Goal: Task Accomplishment & Management: Use online tool/utility

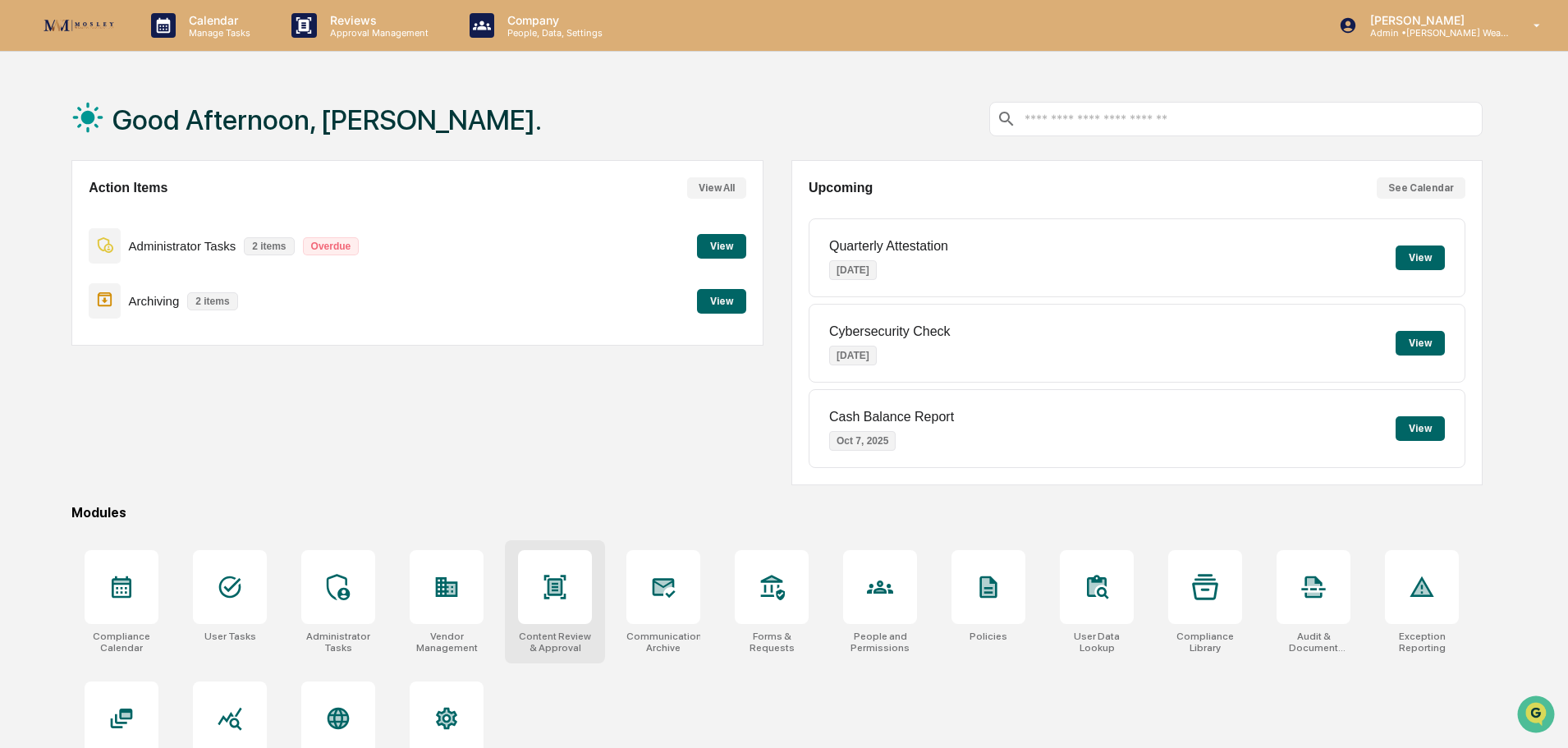
click at [557, 582] on icon at bounding box center [556, 588] width 11 height 13
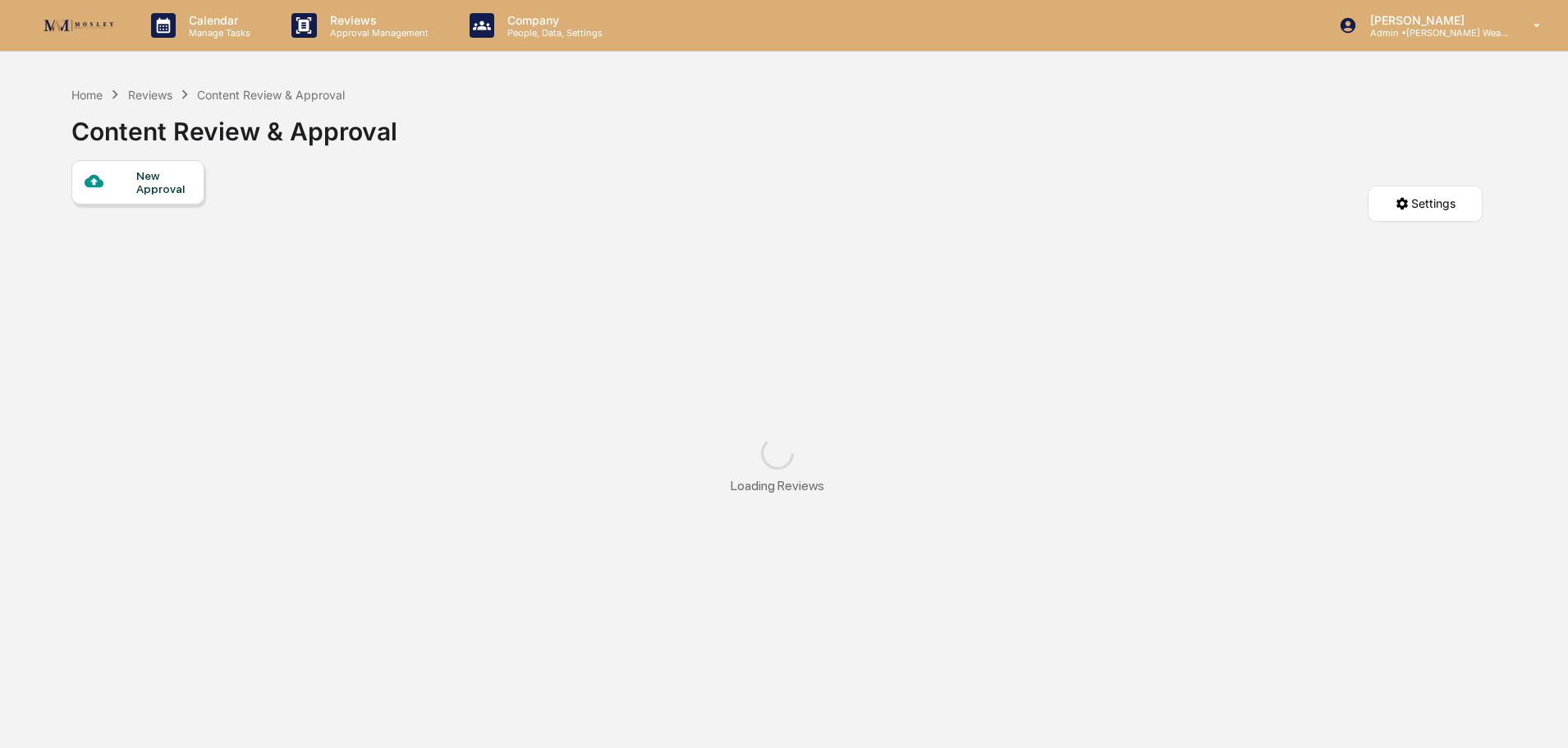
click at [130, 181] on div at bounding box center [111, 182] width 52 height 20
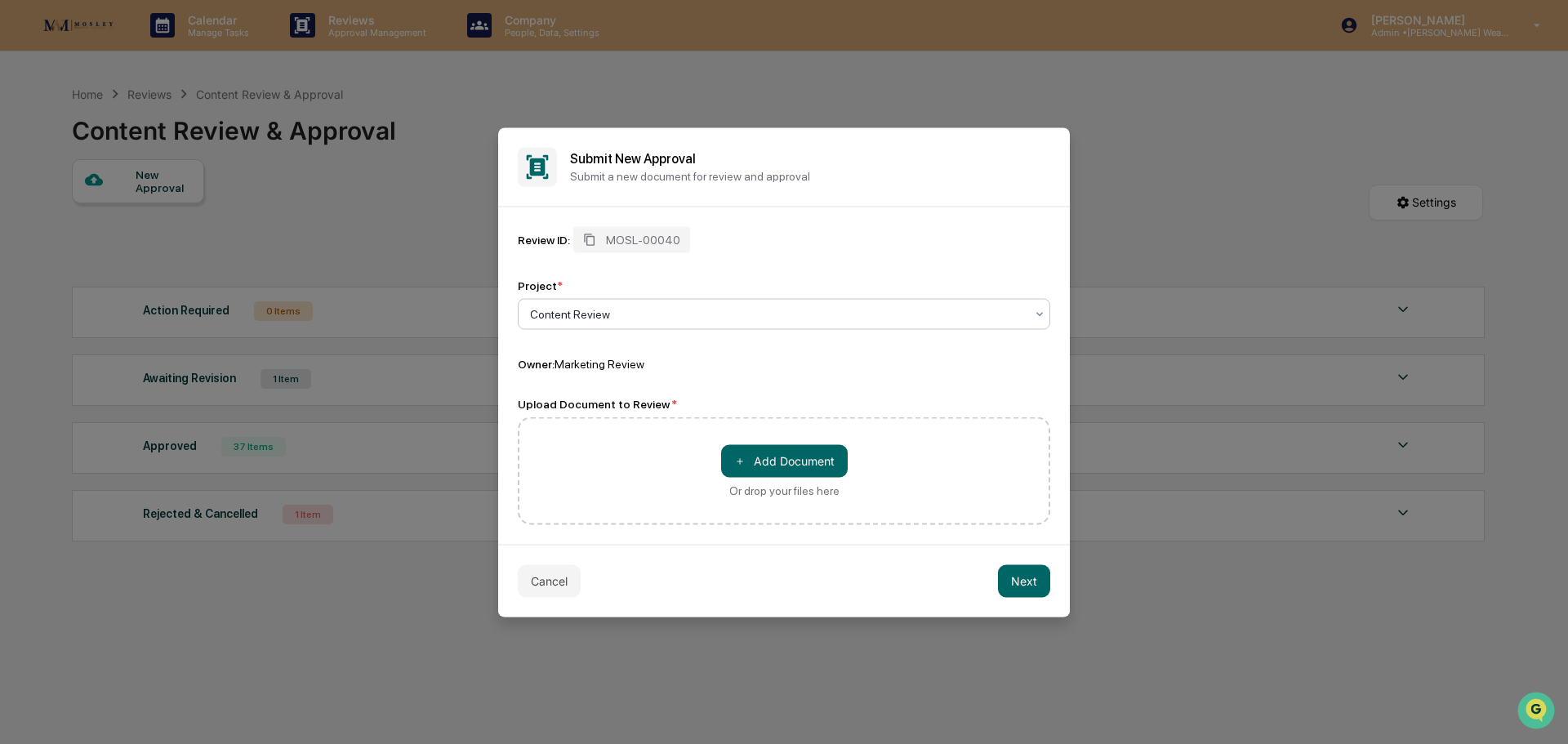
paste input "**********"
type input "**********"
click at [823, 271] on div "Review ID: MOSL-00040 Project * 0 results available for search term Lakeside Co…" at bounding box center [784, 299] width 533 height 145
click at [820, 312] on div at bounding box center [778, 314] width 495 height 17
click at [818, 351] on div "Content Review" at bounding box center [784, 353] width 531 height 33
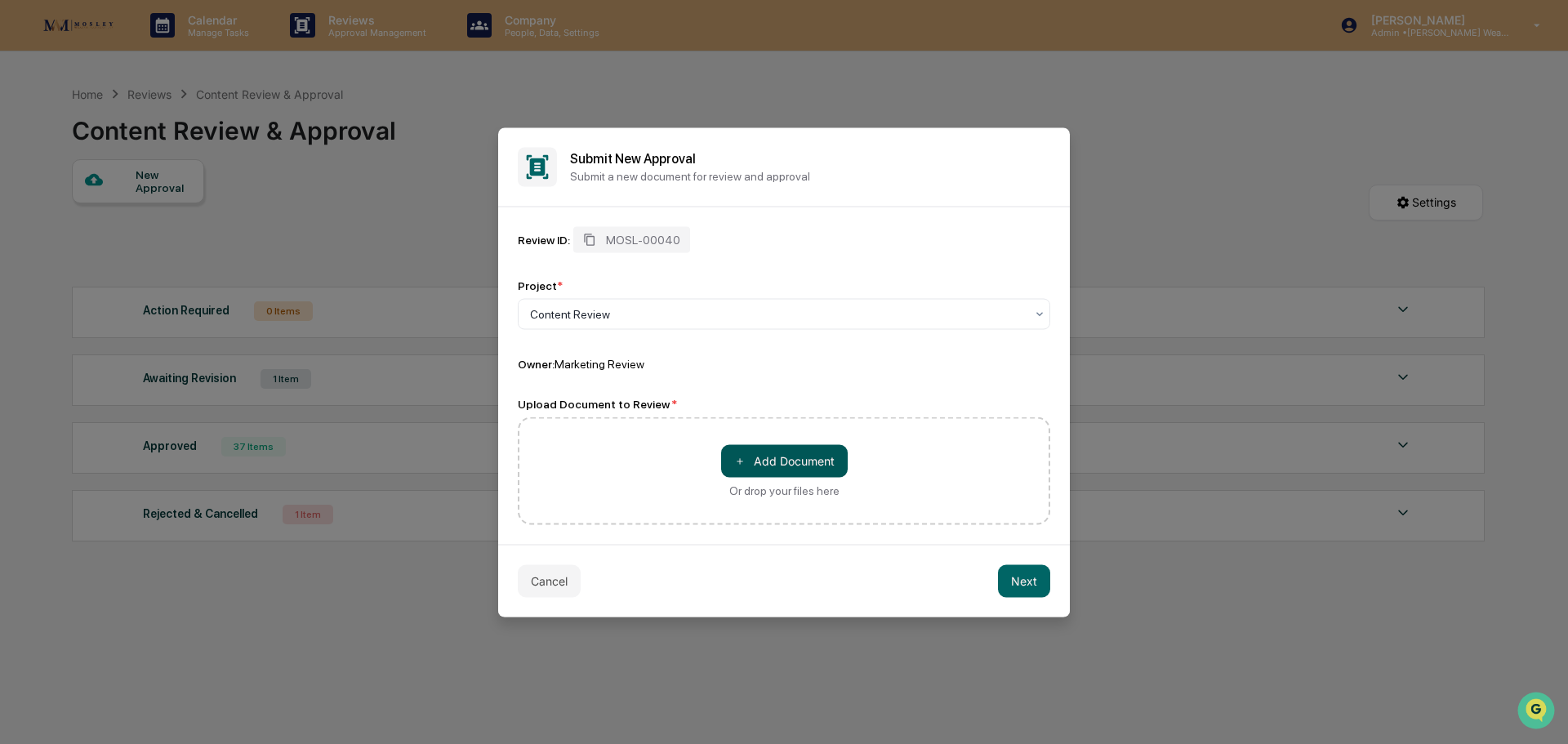
click at [786, 460] on button "＋ Add Document" at bounding box center [784, 461] width 127 height 33
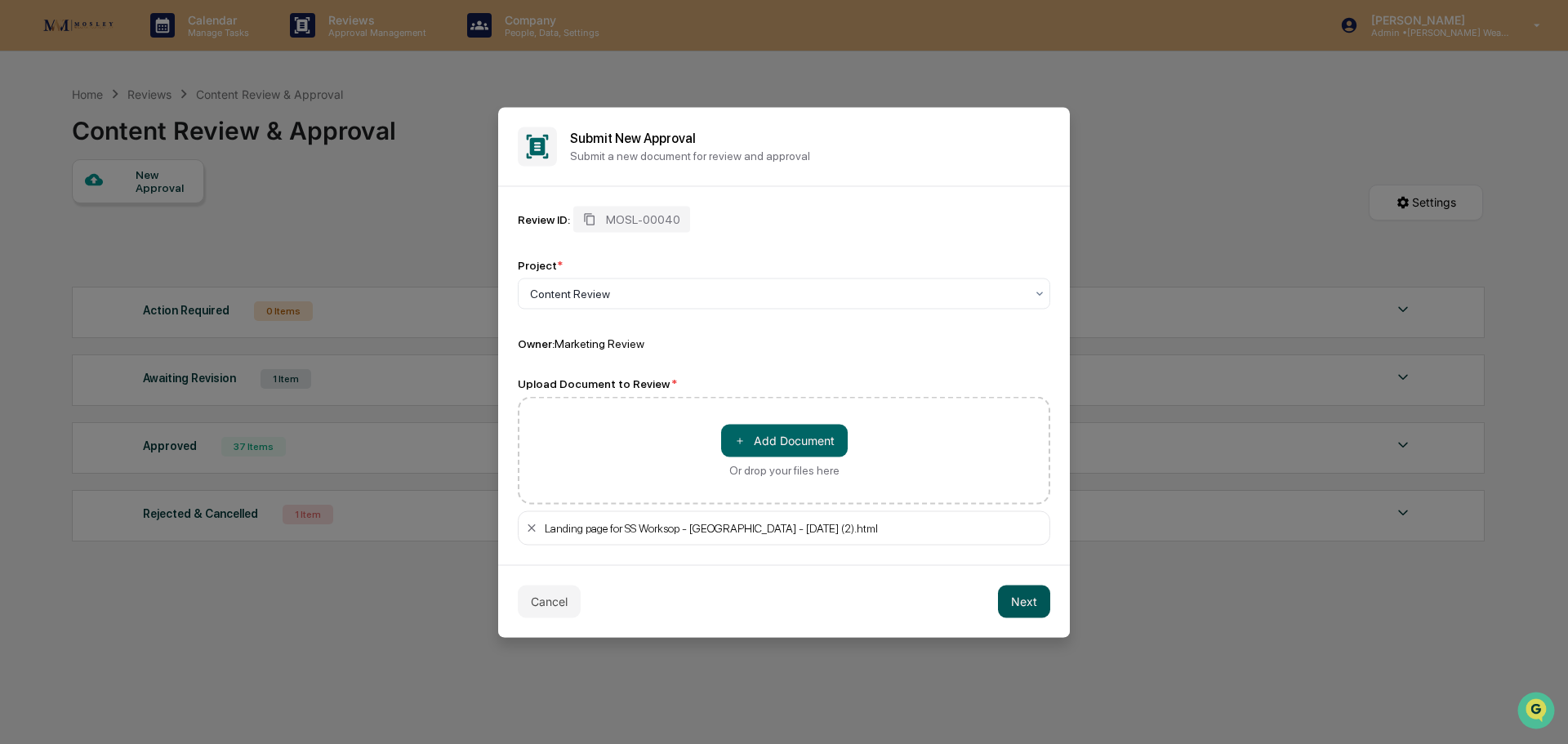
click at [1020, 599] on button "Next" at bounding box center [1023, 602] width 52 height 33
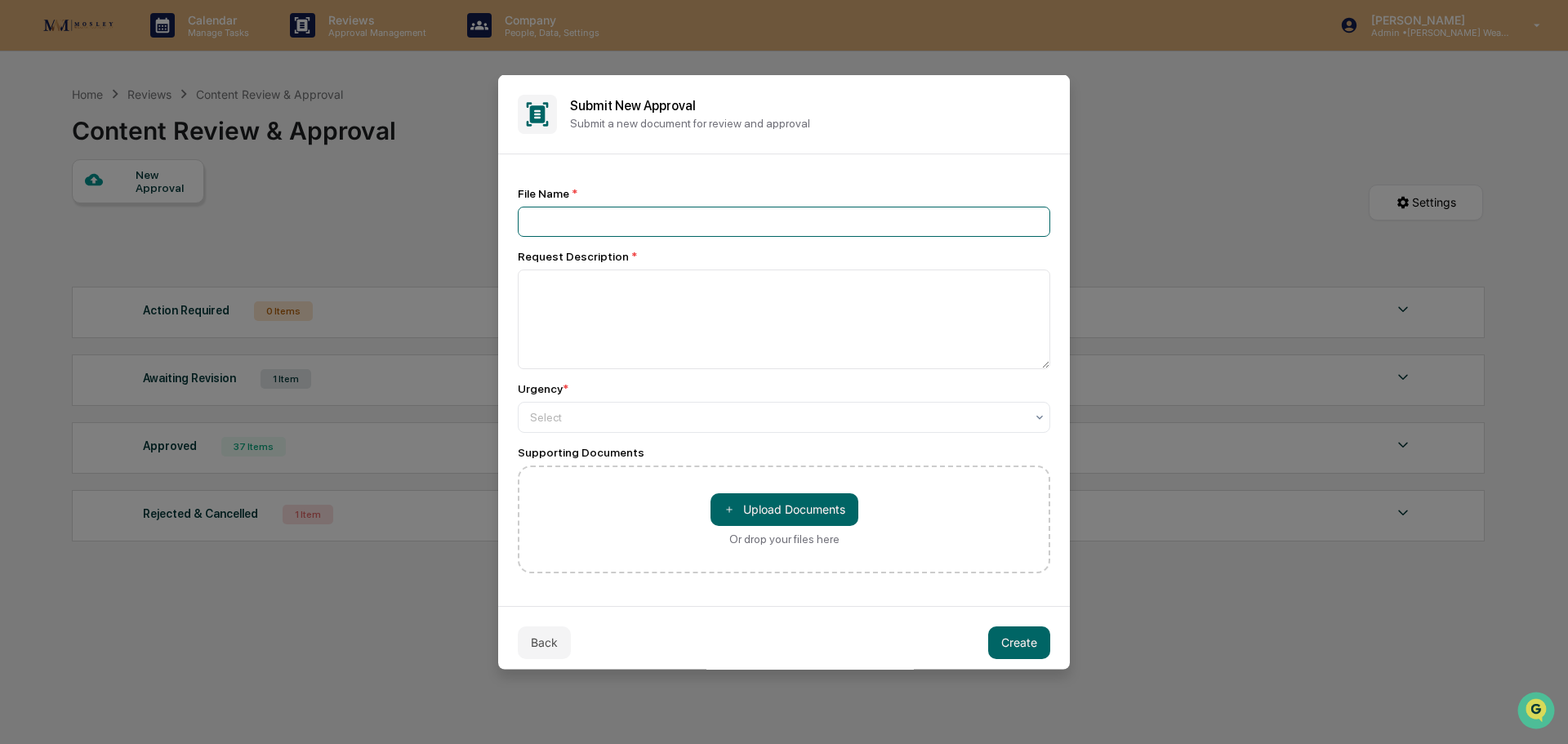
click at [768, 220] on input at bounding box center [784, 220] width 533 height 30
paste input "**********"
type input "**********"
click at [755, 298] on textarea at bounding box center [784, 318] width 533 height 100
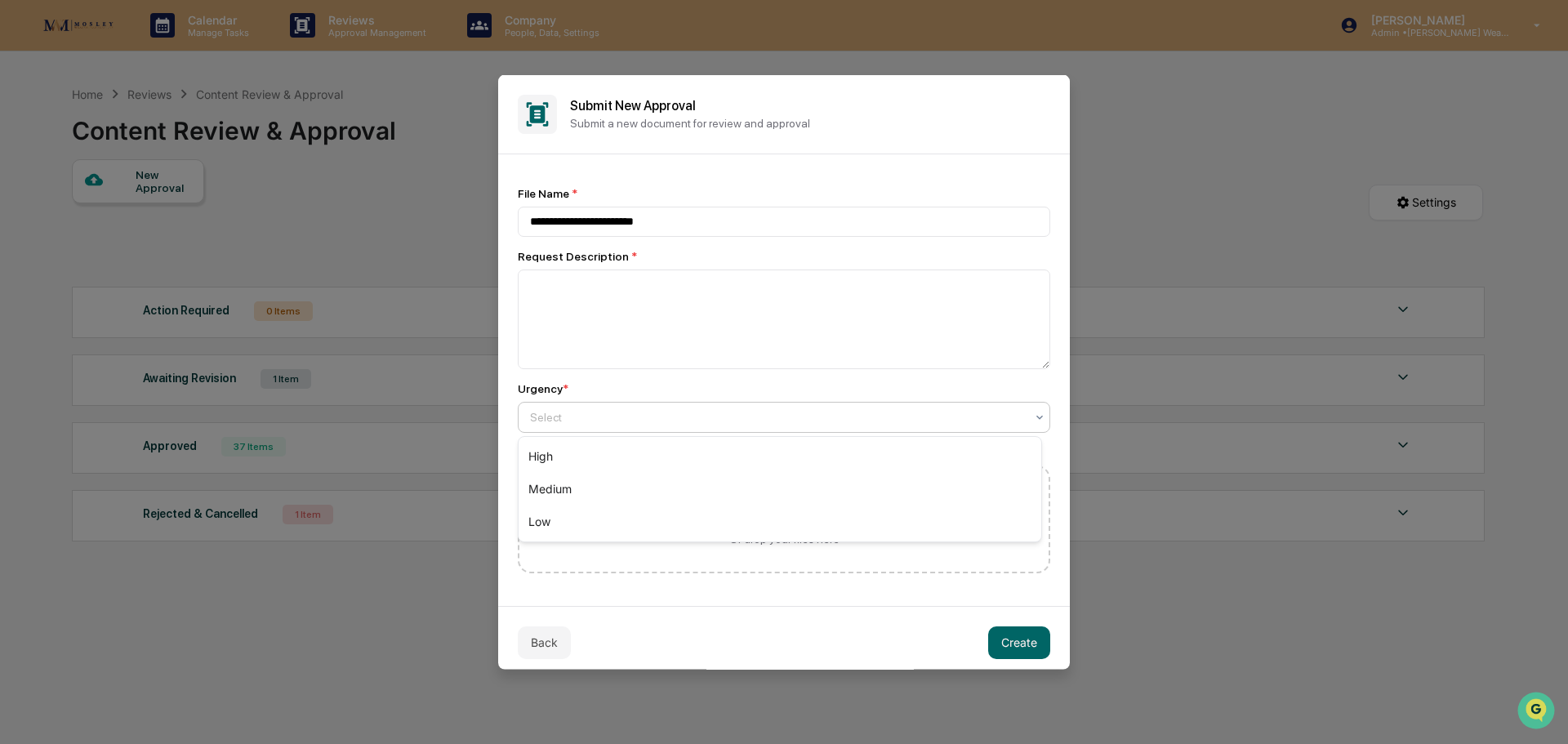
click at [755, 416] on div at bounding box center [778, 416] width 495 height 17
click at [751, 458] on div "High" at bounding box center [780, 457] width 523 height 33
click at [1012, 639] on button "Create" at bounding box center [1020, 642] width 62 height 33
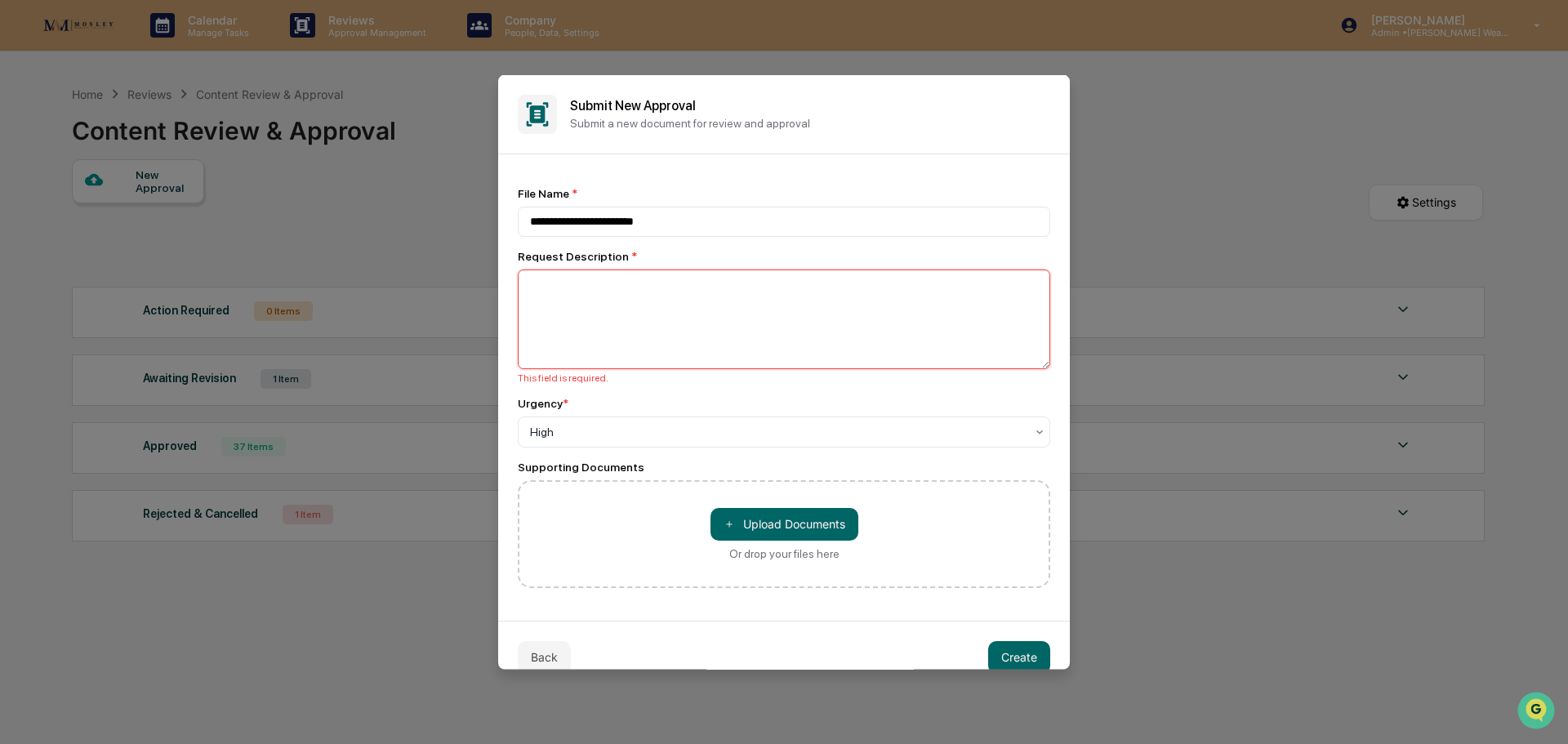
click at [845, 313] on textarea at bounding box center [784, 318] width 533 height 100
type textarea "**********"
click at [1011, 650] on button "Create" at bounding box center [1020, 657] width 62 height 33
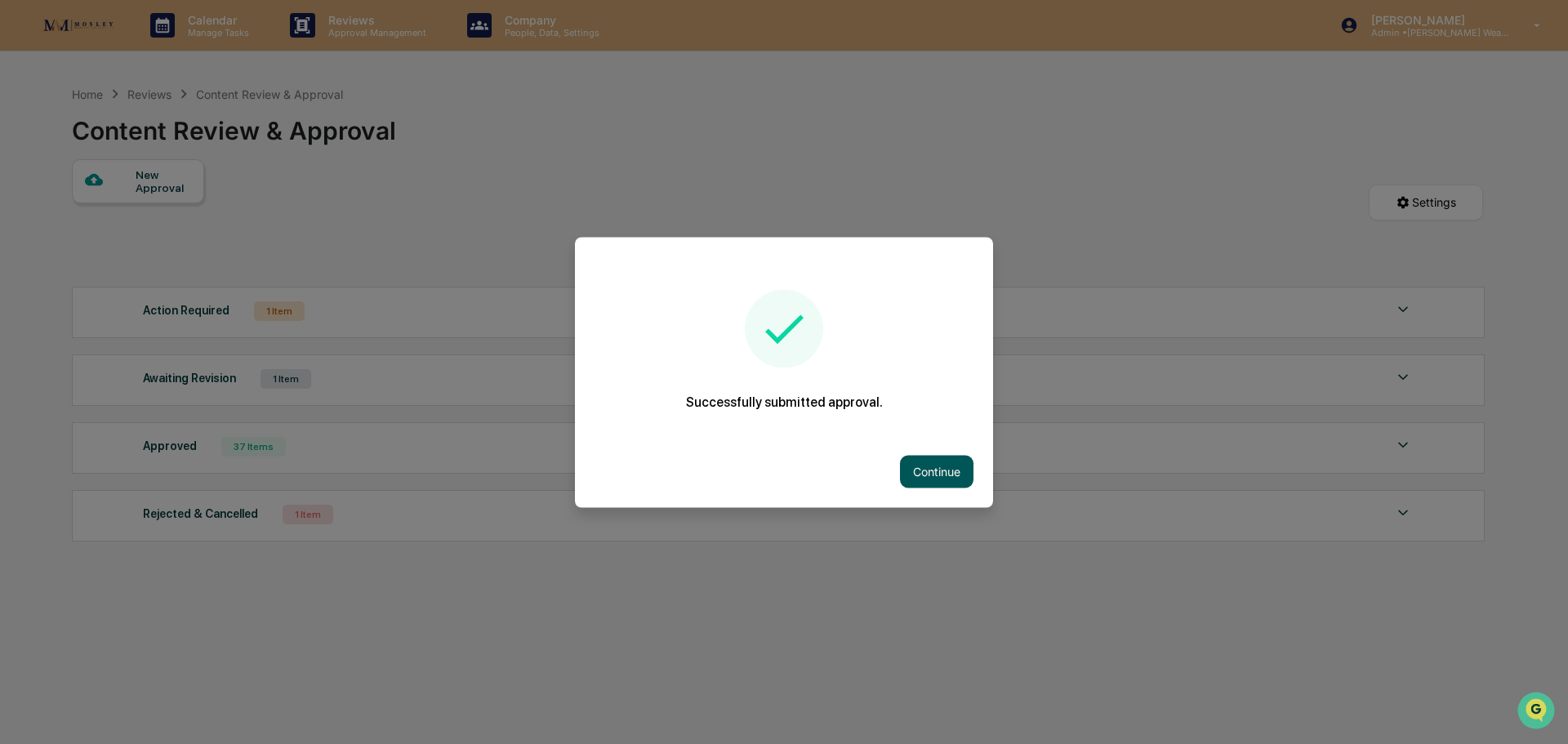
click at [919, 458] on button "Continue" at bounding box center [937, 472] width 73 height 33
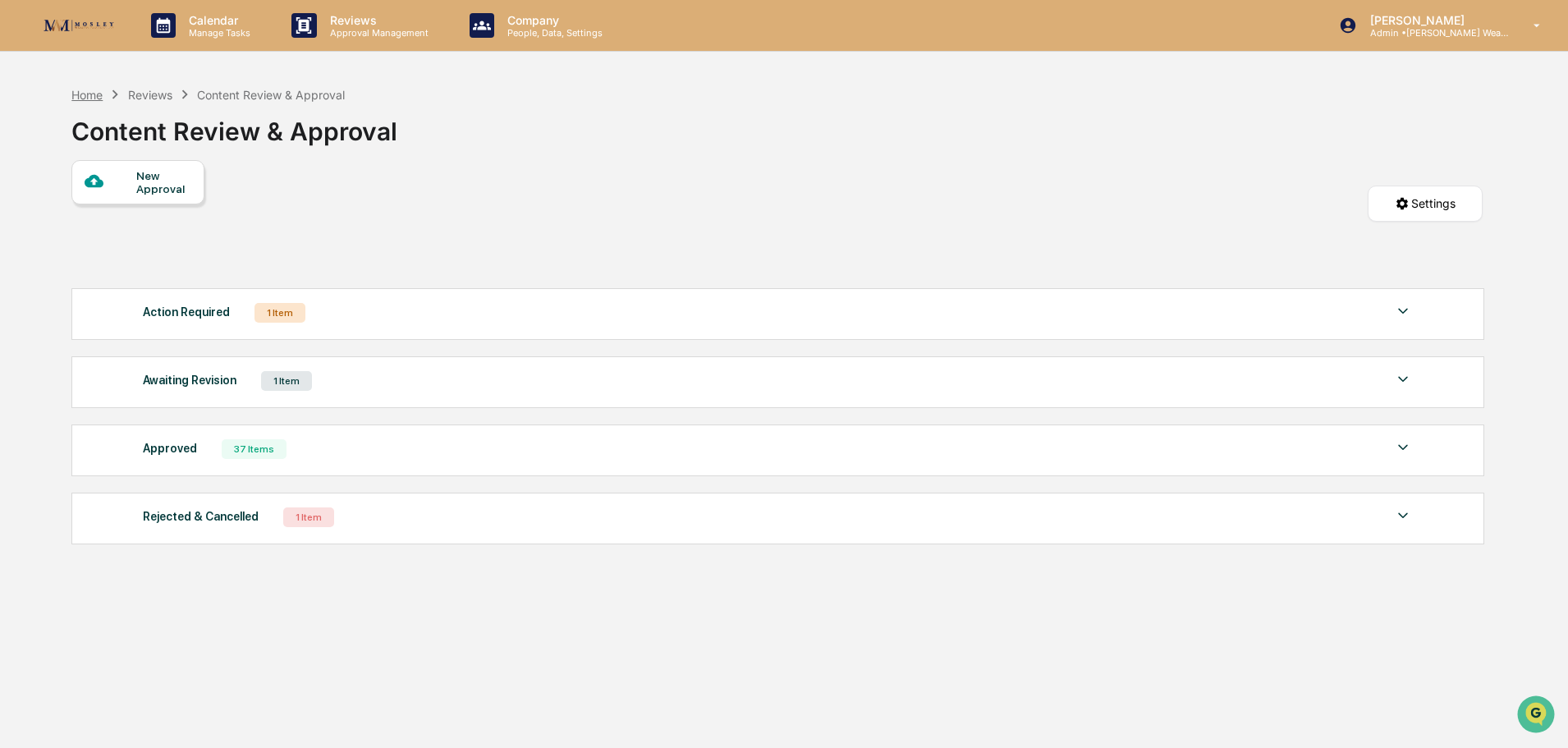
click at [92, 95] on div "Home" at bounding box center [87, 94] width 31 height 14
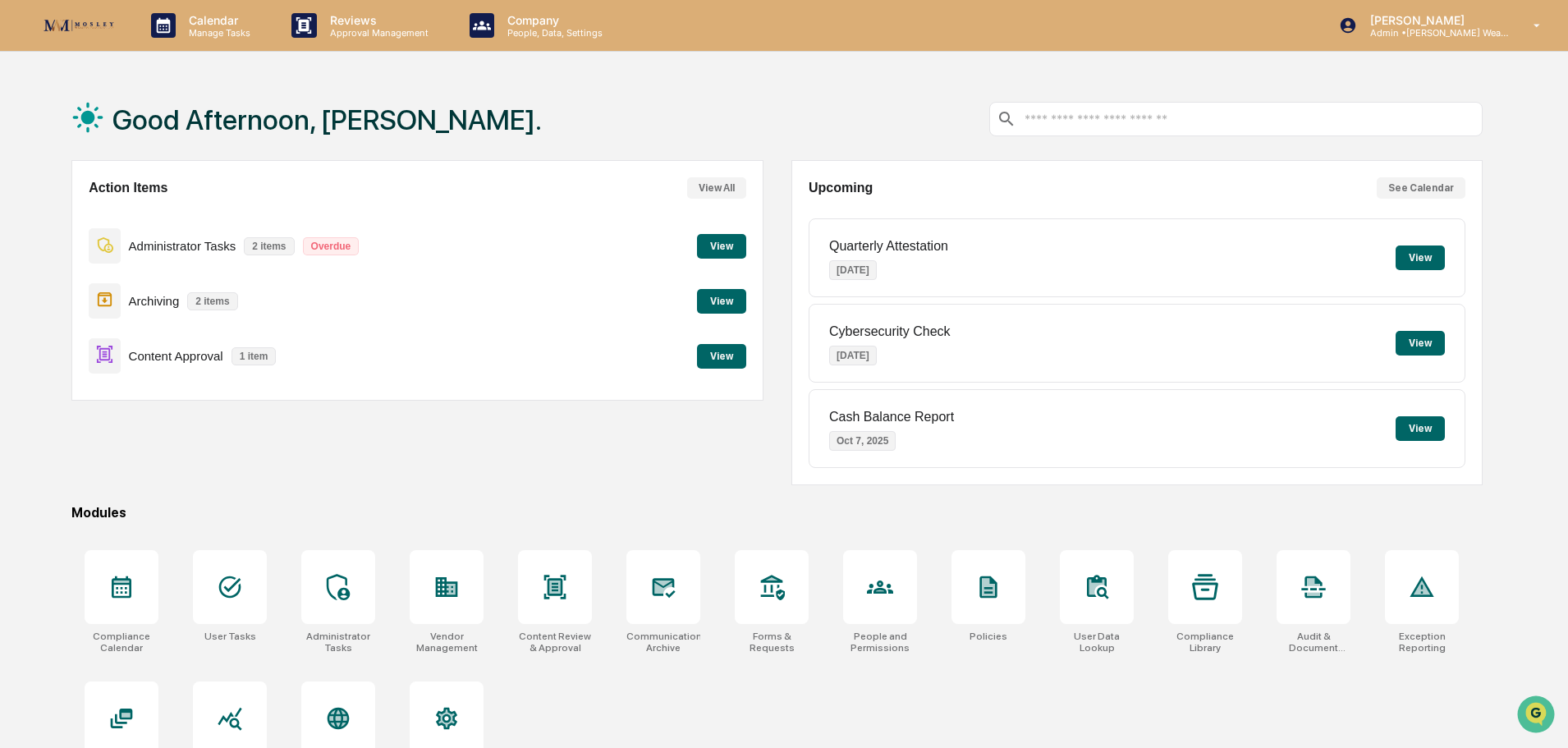
click at [713, 357] on button "View" at bounding box center [721, 356] width 49 height 25
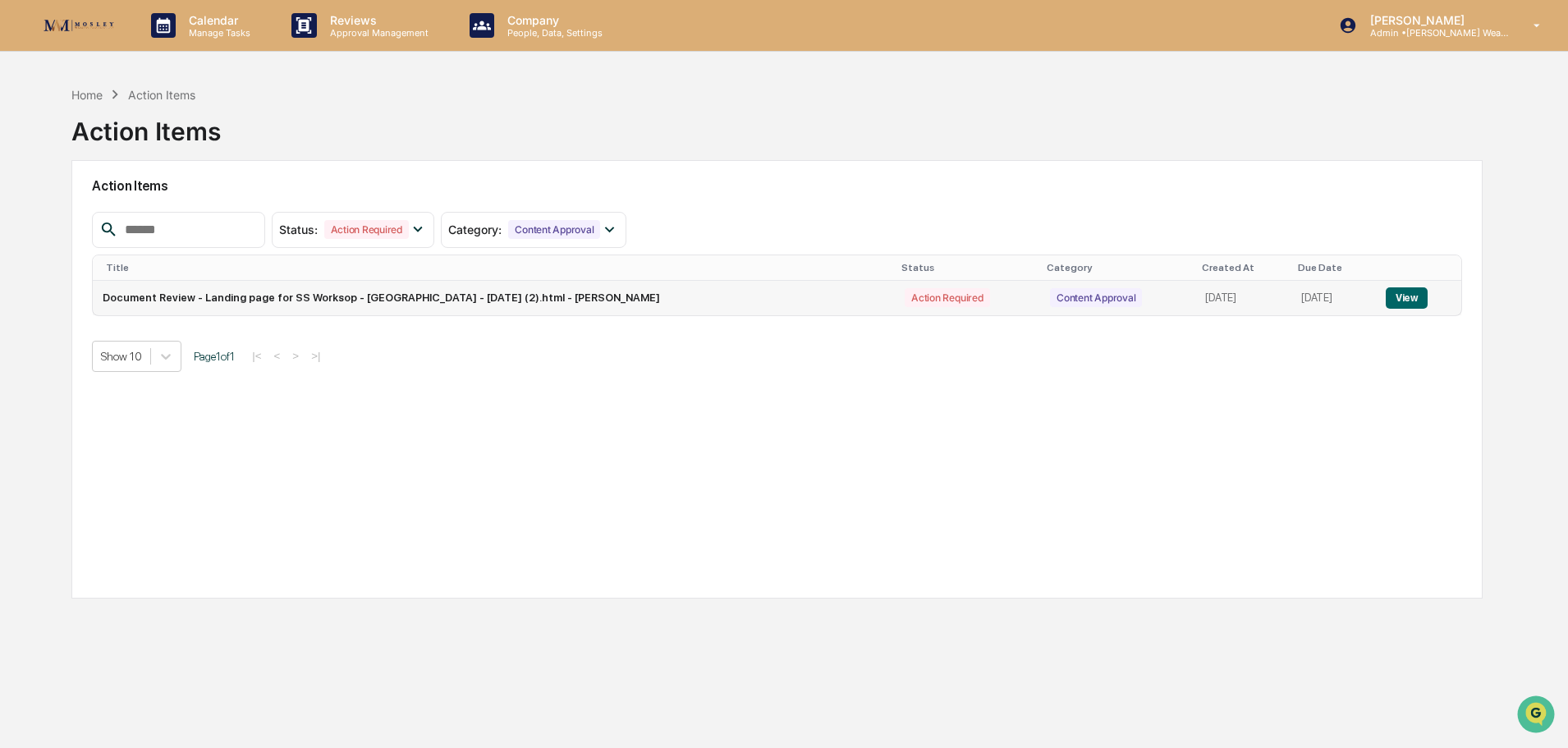
click at [1415, 298] on button "View" at bounding box center [1406, 298] width 41 height 21
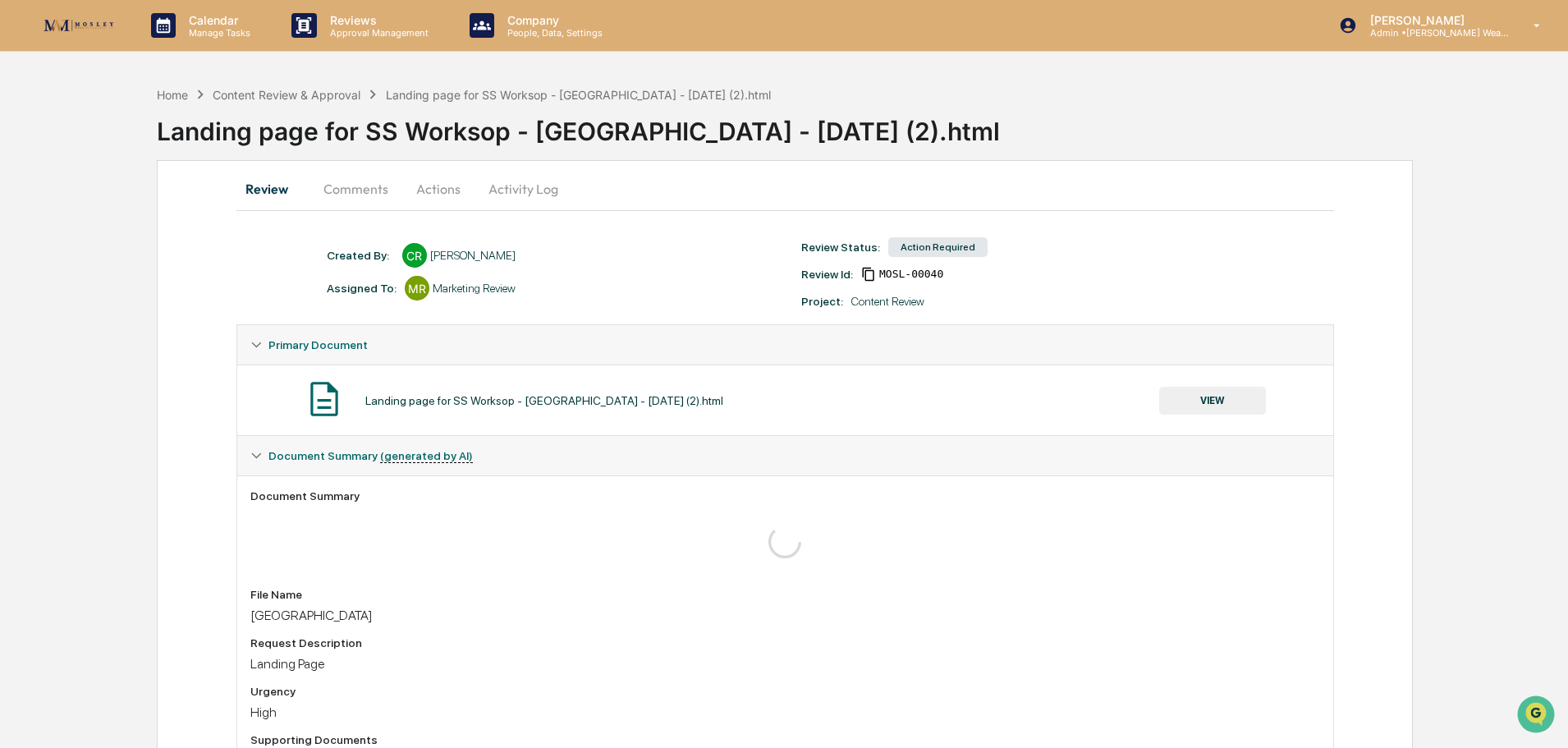
click at [433, 183] on button "Actions" at bounding box center [439, 188] width 74 height 40
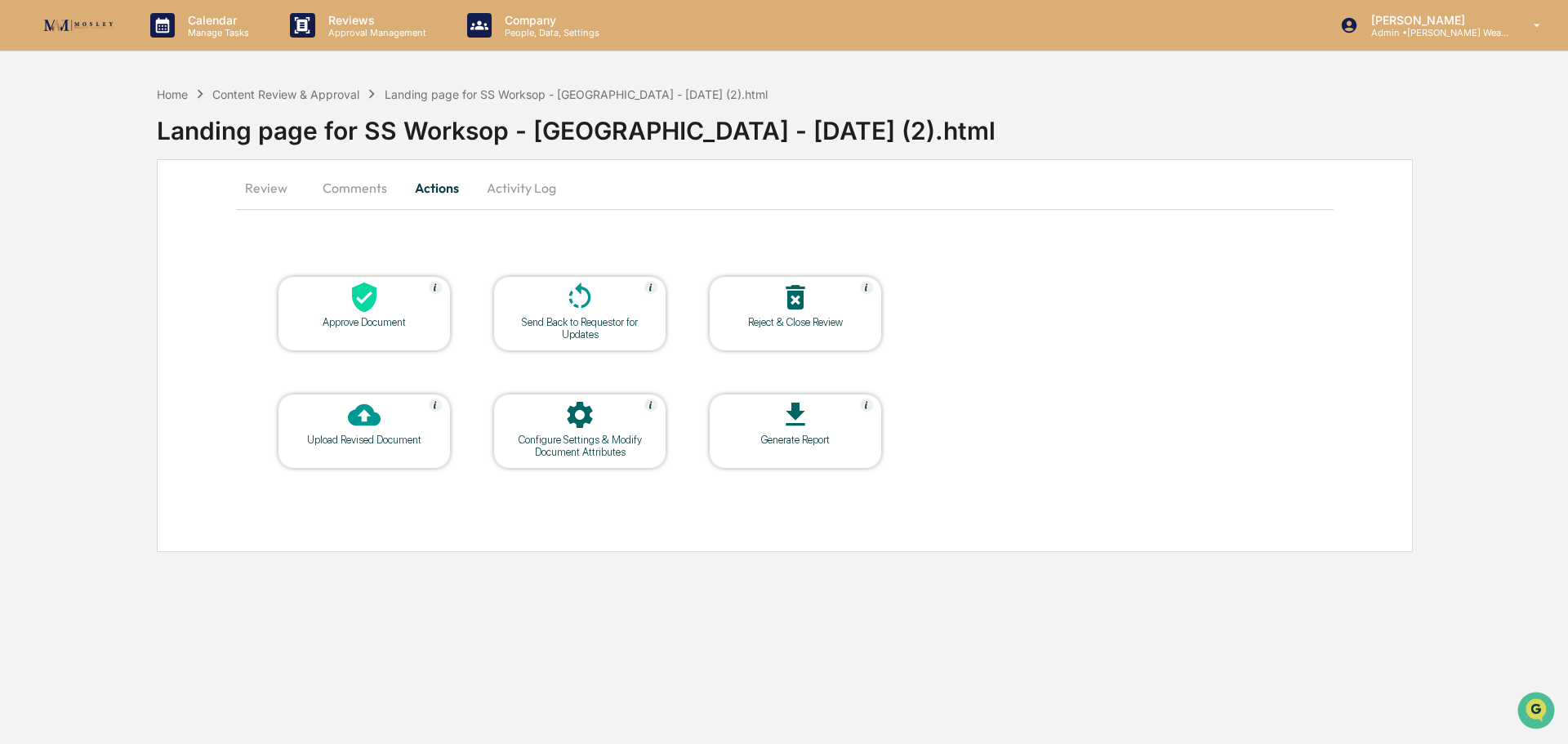
click at [406, 305] on div at bounding box center [364, 298] width 163 height 35
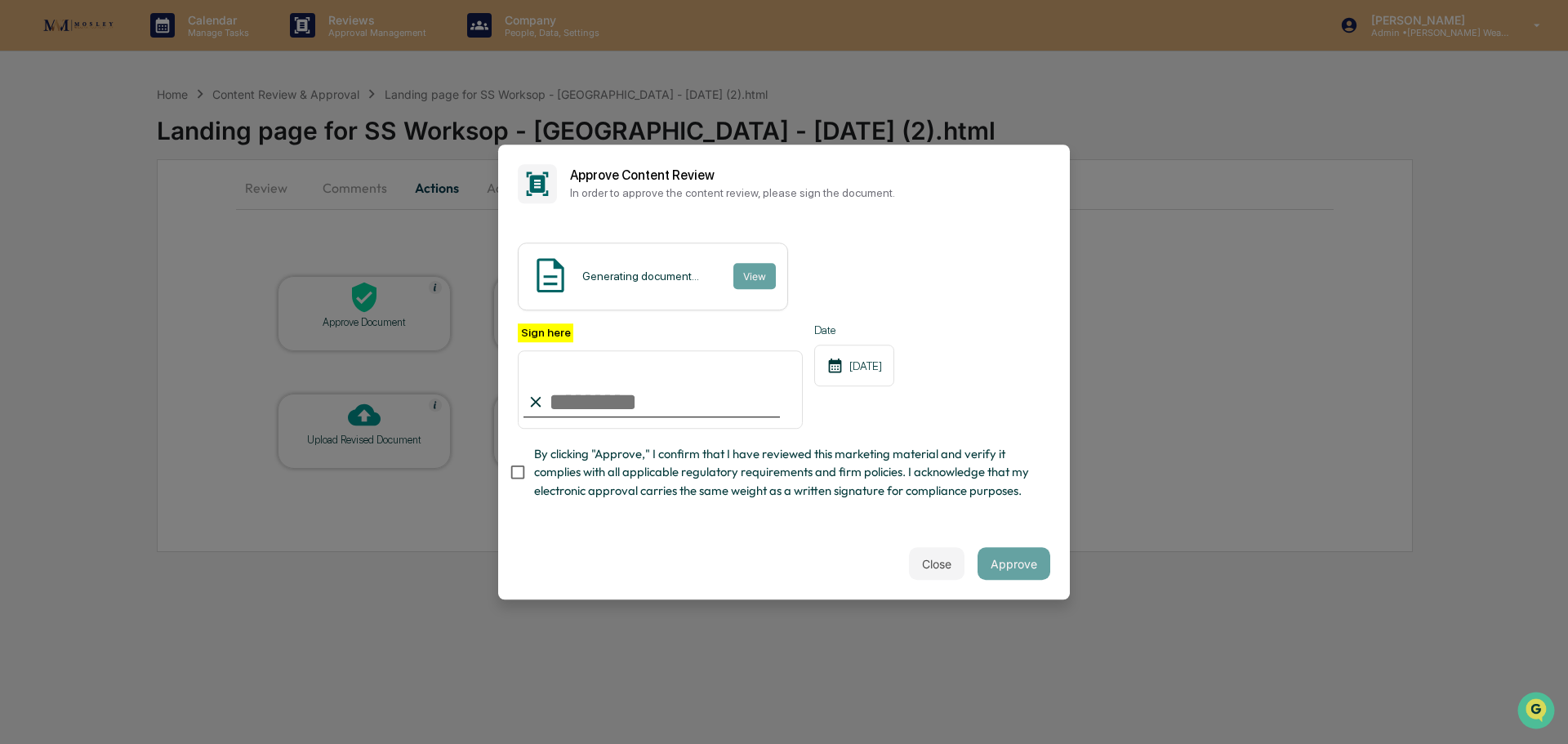
click at [602, 391] on input "Sign here" at bounding box center [660, 390] width 285 height 79
type input "**********"
click at [748, 263] on button "View" at bounding box center [754, 276] width 42 height 27
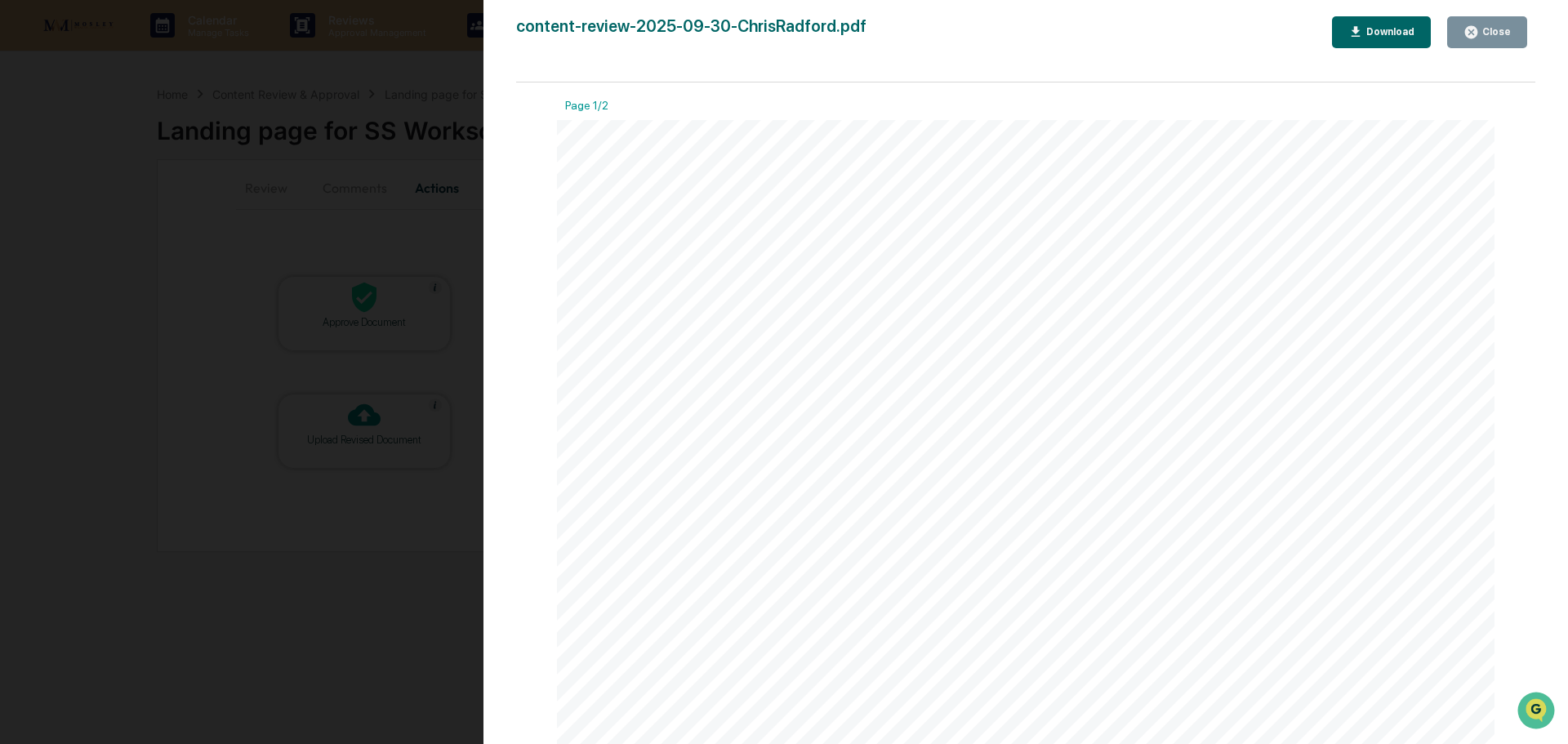
click at [1485, 38] on div "Close" at bounding box center [1487, 32] width 48 height 16
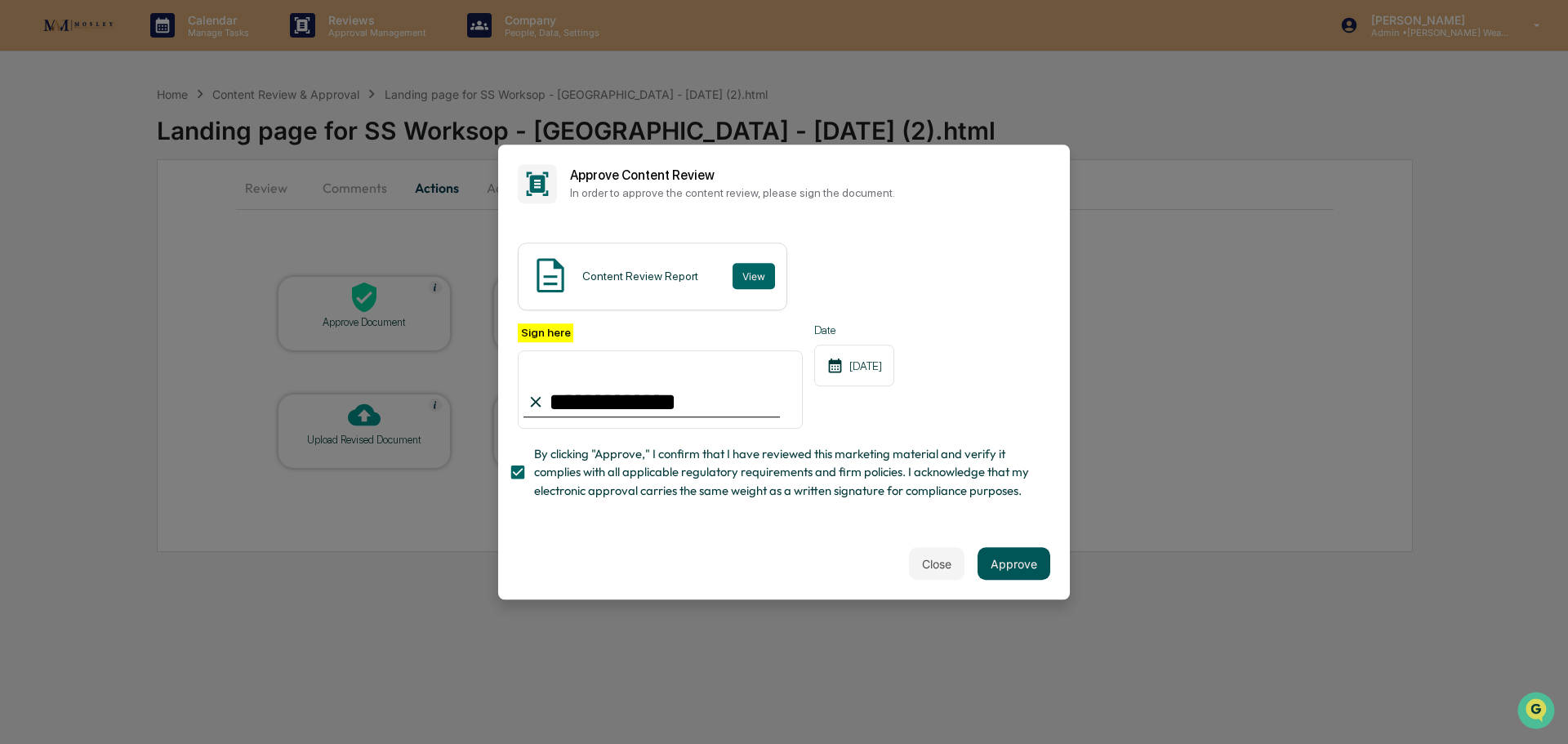
click at [1005, 566] on button "Approve" at bounding box center [1013, 564] width 72 height 33
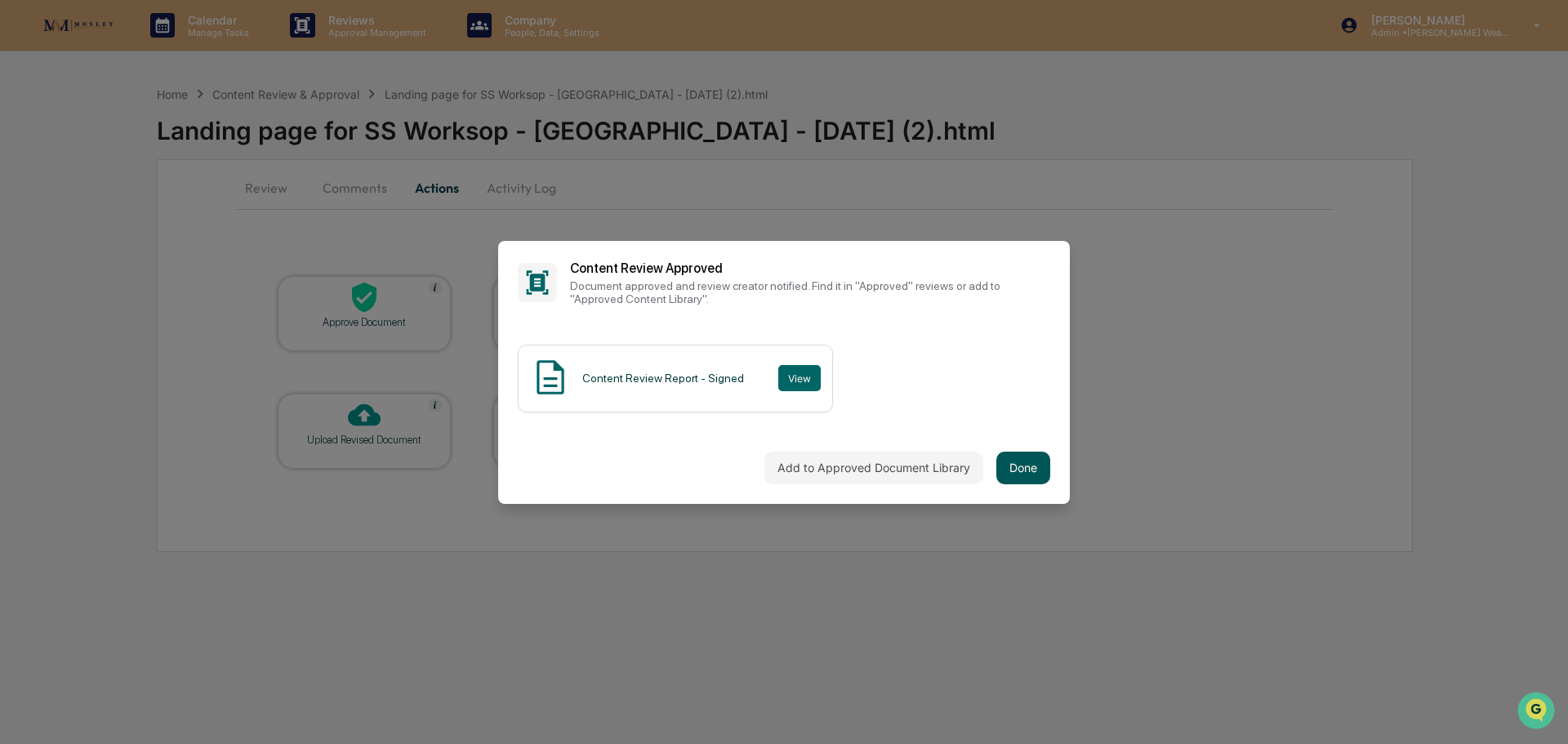
click at [1002, 463] on button "Done" at bounding box center [1023, 469] width 54 height 33
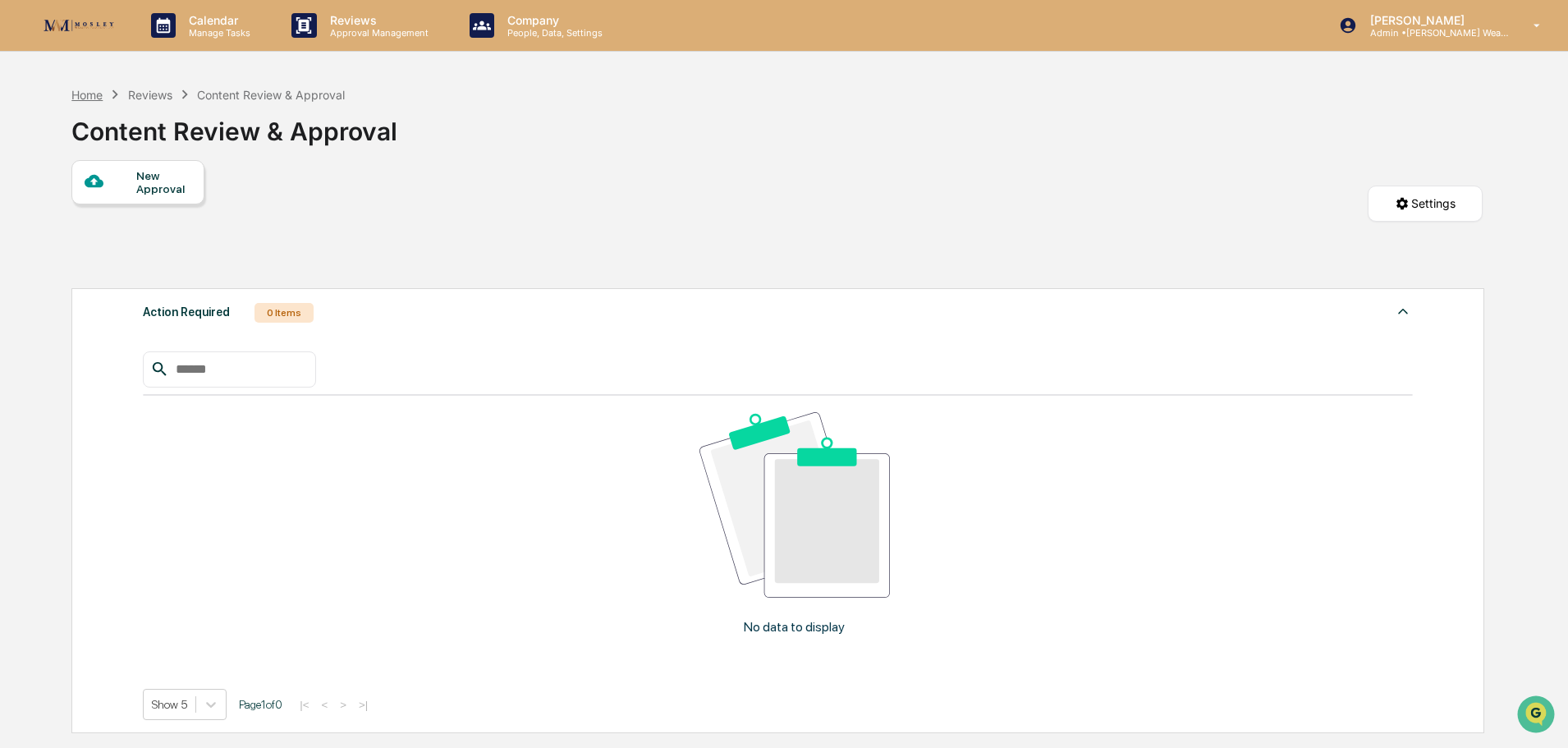
click at [79, 91] on div "Home" at bounding box center [87, 94] width 31 height 14
